Goal: Communication & Community: Answer question/provide support

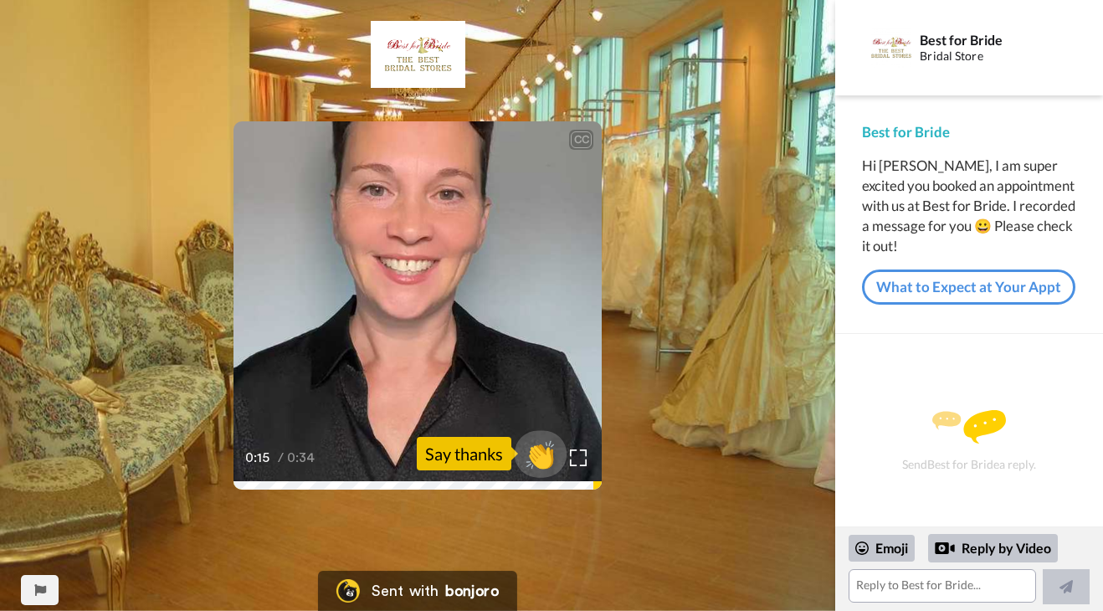
click at [541, 448] on span "👏" at bounding box center [541, 453] width 53 height 33
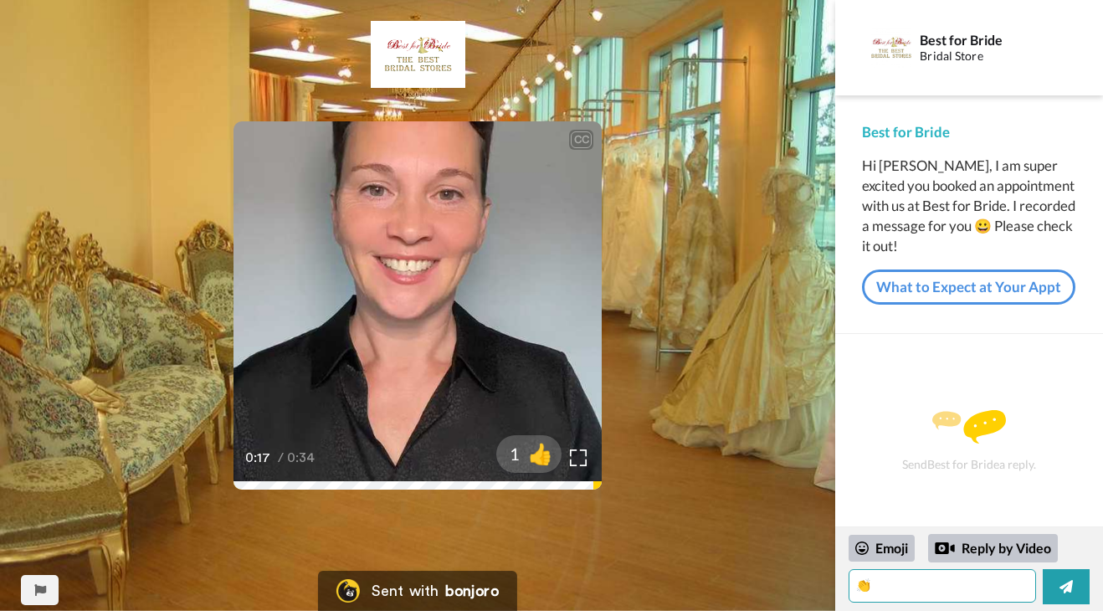
click at [889, 581] on textarea "👏" at bounding box center [941, 585] width 187 height 33
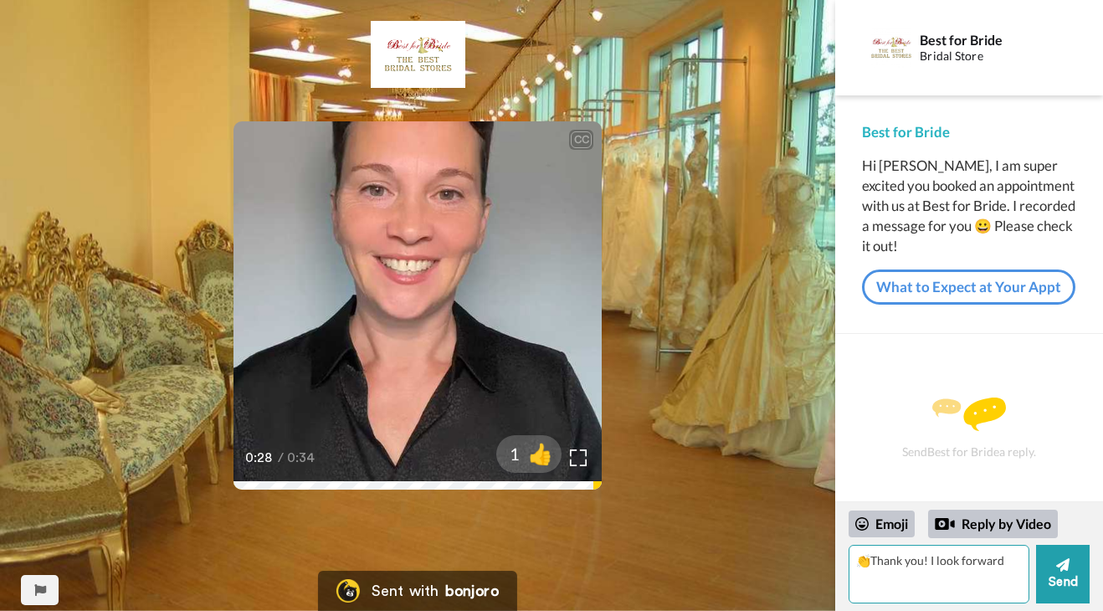
drag, startPoint x: 889, startPoint y: 581, endPoint x: 924, endPoint y: 562, distance: 39.7
click at [924, 562] on textarea "👏Thank you! I look forward" at bounding box center [938, 574] width 181 height 59
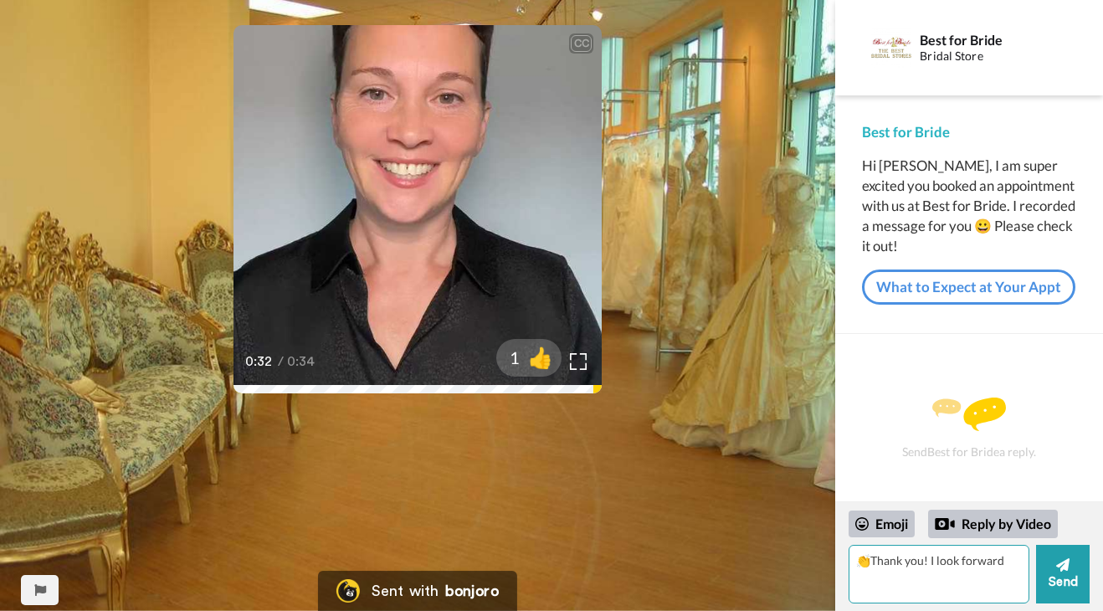
scroll to position [84, 0]
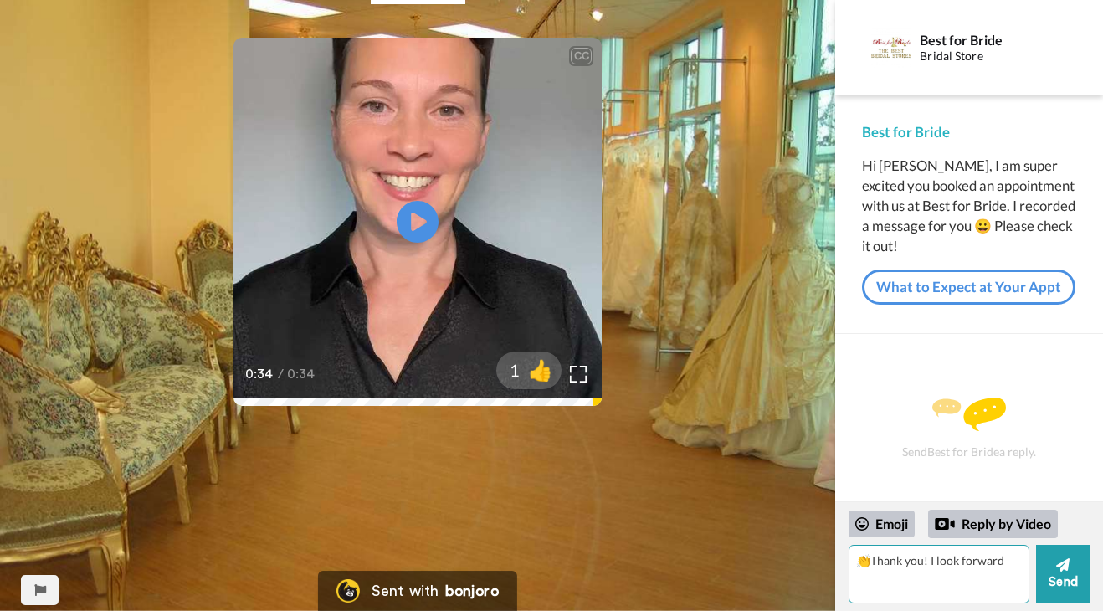
click at [1004, 563] on textarea "👏Thank you! I look forward" at bounding box center [938, 574] width 181 height 59
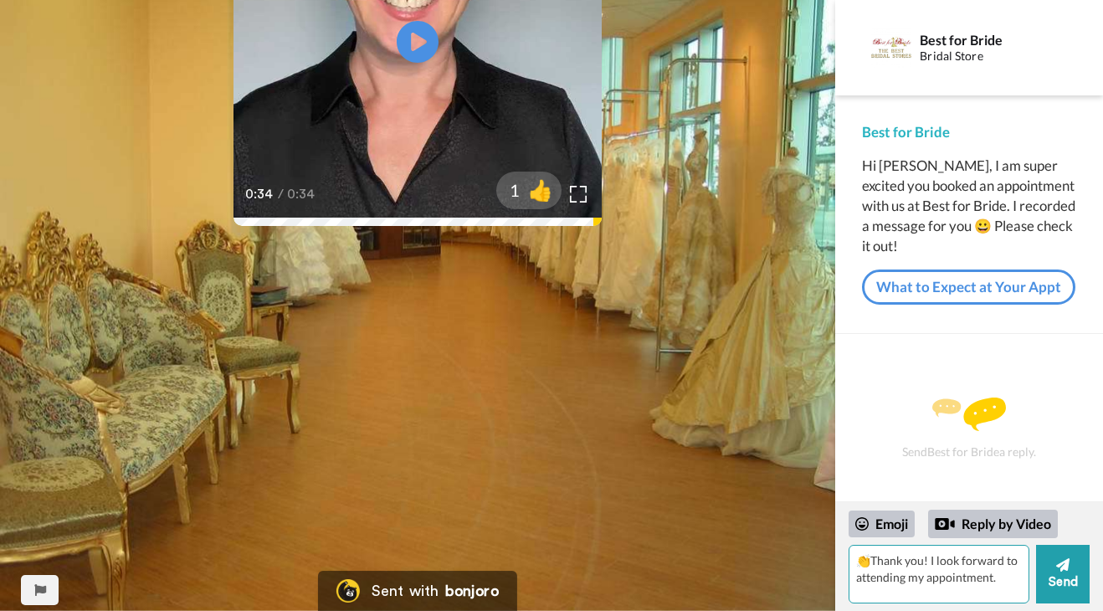
scroll to position [264, 0]
type textarea "👏Thank you! I look forward to attending my appointment."
click at [950, 579] on textarea "👏Thank you! I look forward to attending my appointment." at bounding box center [938, 574] width 181 height 59
click at [1002, 577] on textarea "👏Thank you! I look forward to attending my appointment." at bounding box center [938, 574] width 181 height 59
click at [486, 218] on div at bounding box center [529, 190] width 134 height 134
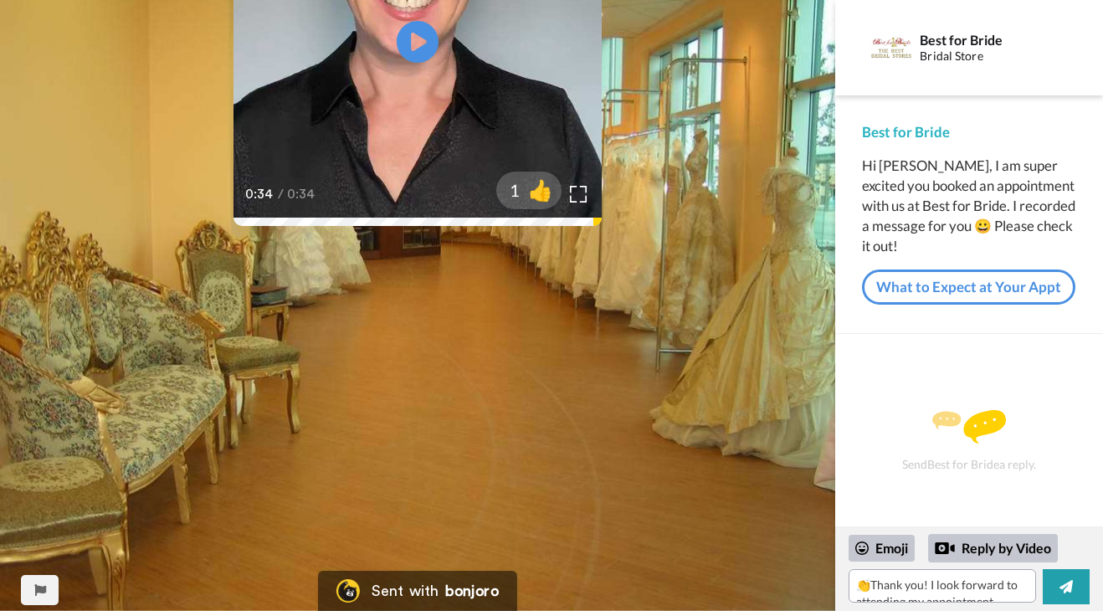
click at [477, 218] on div at bounding box center [529, 190] width 134 height 134
click at [405, 51] on icon at bounding box center [418, 42] width 44 height 44
click at [484, 222] on div at bounding box center [529, 190] width 134 height 134
drag, startPoint x: 264, startPoint y: 214, endPoint x: 505, endPoint y: 234, distance: 242.6
click at [505, 226] on div "CC Play/Pause My name is [PERSON_NAME]. 0:02 / 0:34 1 👍" at bounding box center [417, 42] width 368 height 368
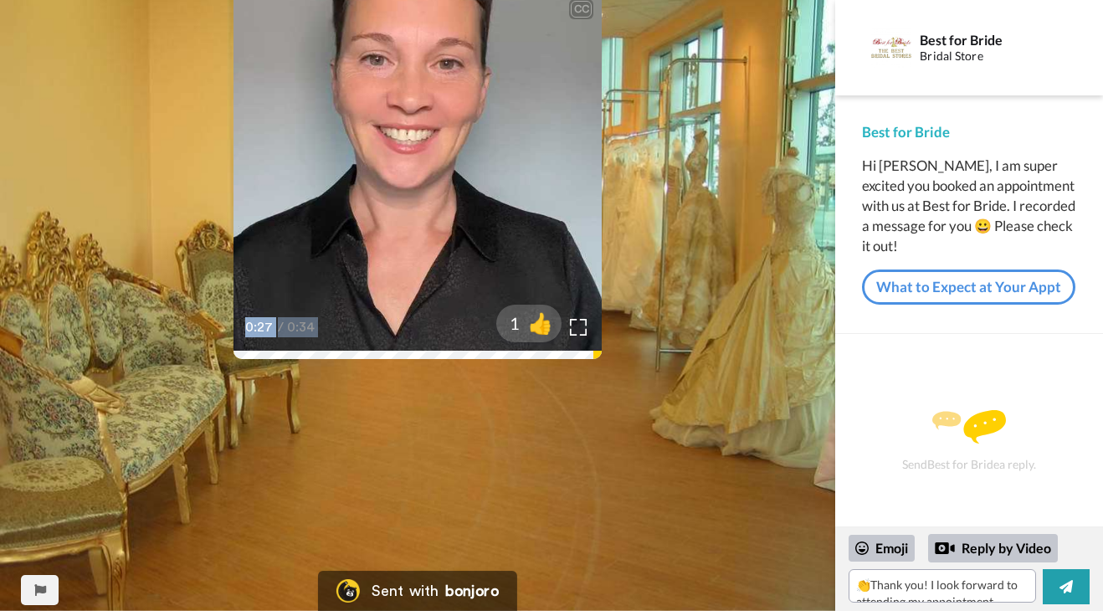
scroll to position [182, 0]
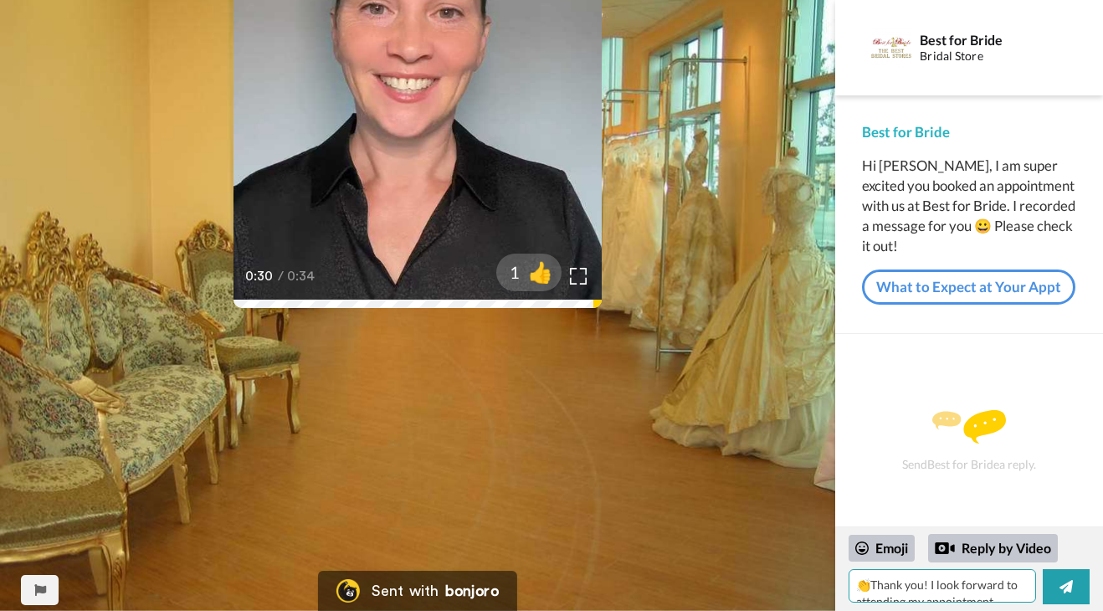
click at [940, 595] on textarea "👏Thank you! I look forward to attending my appointment." at bounding box center [941, 585] width 187 height 33
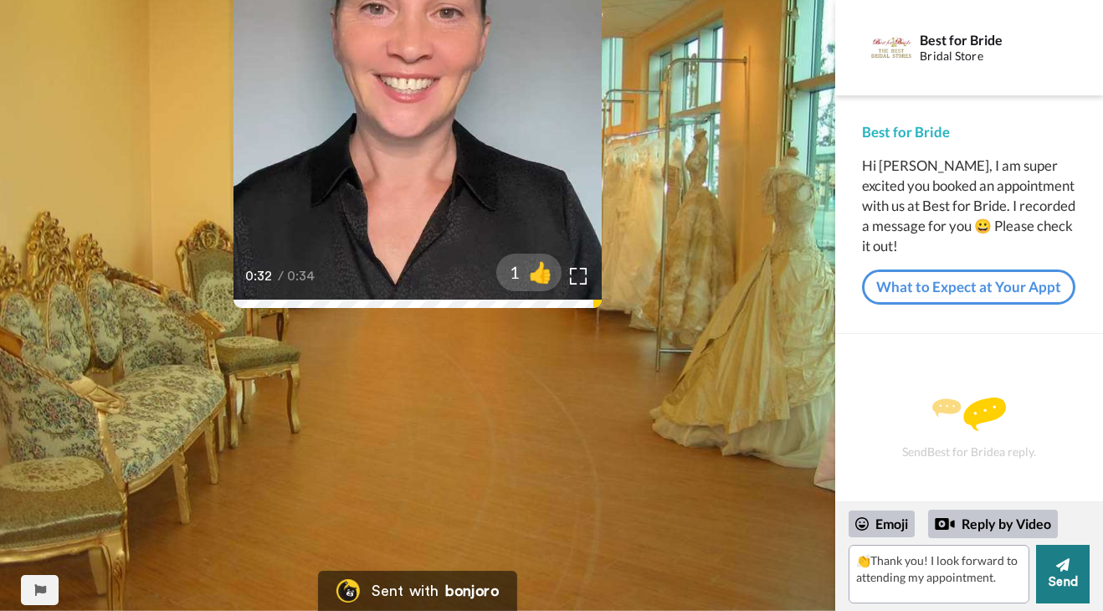
click at [1062, 571] on icon at bounding box center [1062, 564] width 13 height 13
